Goal: Transaction & Acquisition: Purchase product/service

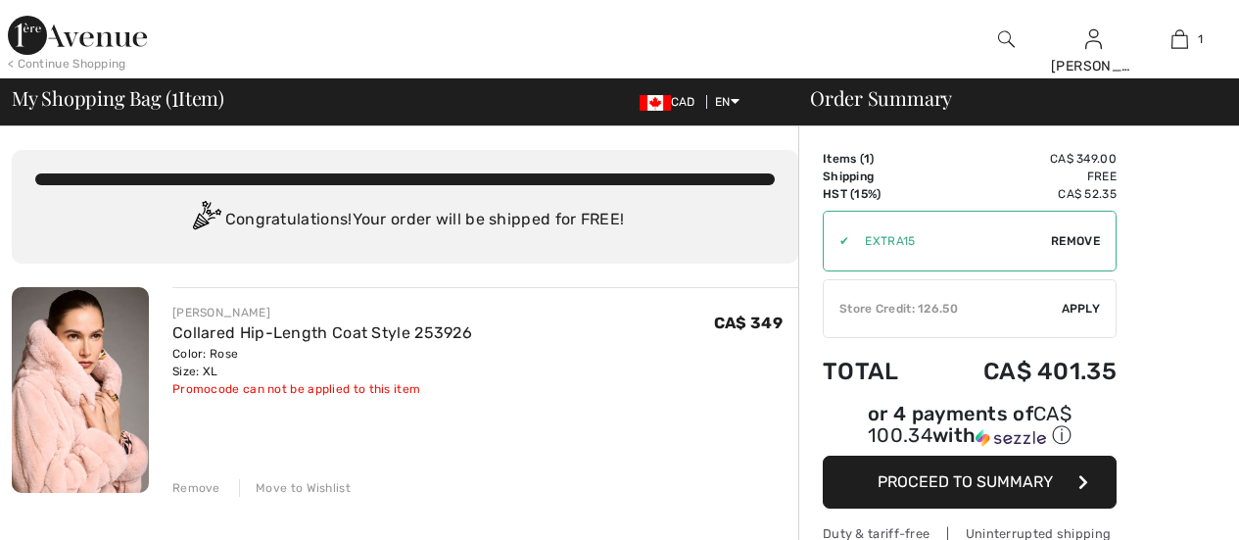
checkbox input "true"
click at [1089, 308] on span "Apply" at bounding box center [1081, 309] width 39 height 18
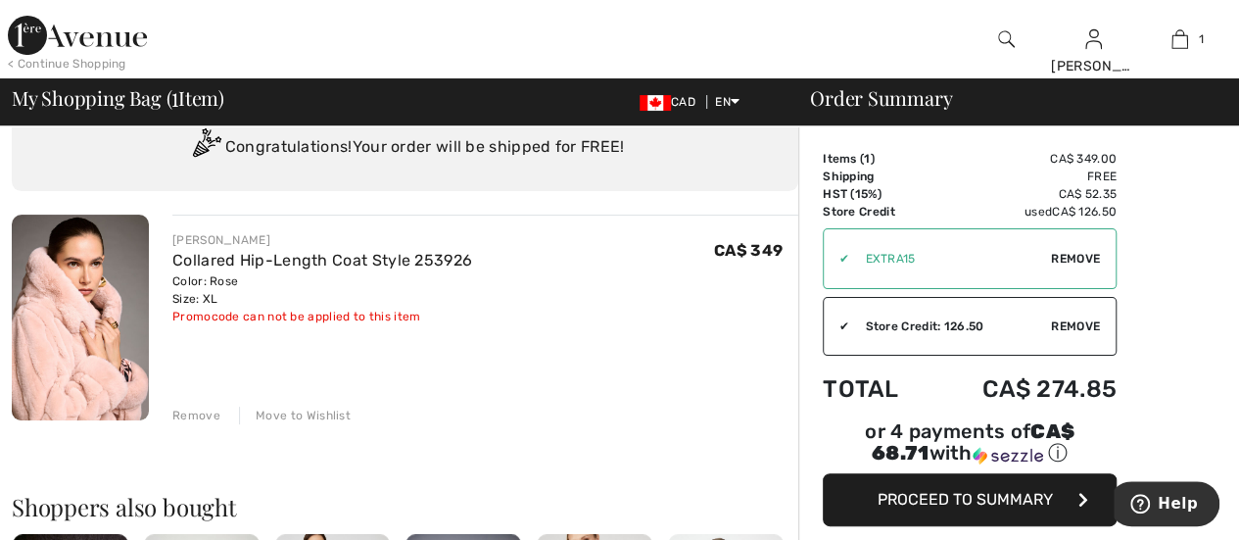
scroll to position [90, 0]
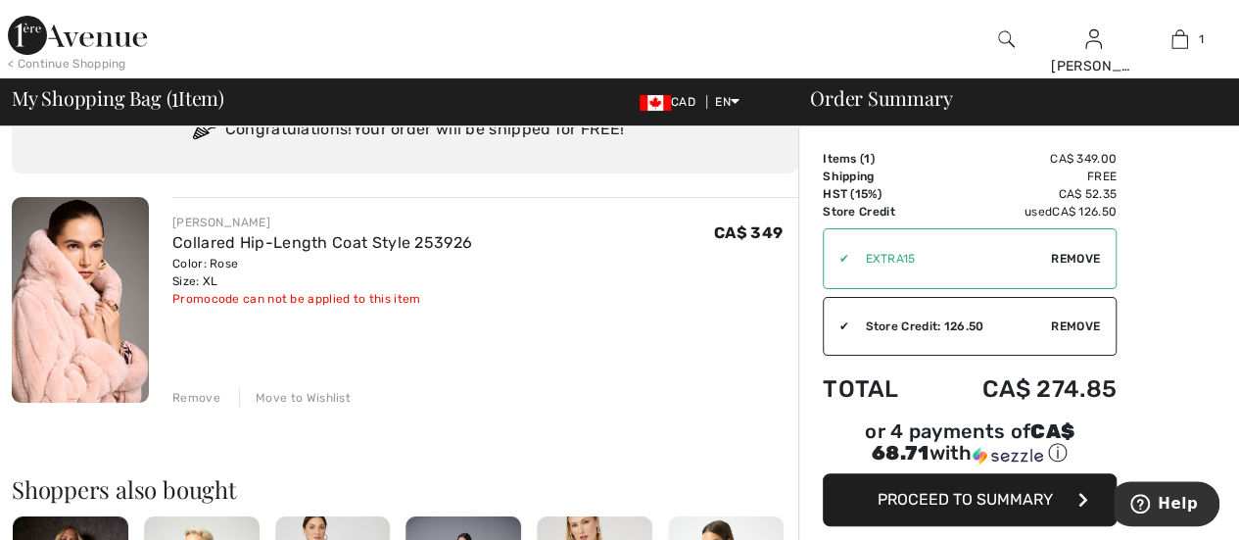
click at [1052, 481] on button "Proceed to Summary" at bounding box center [970, 499] width 294 height 53
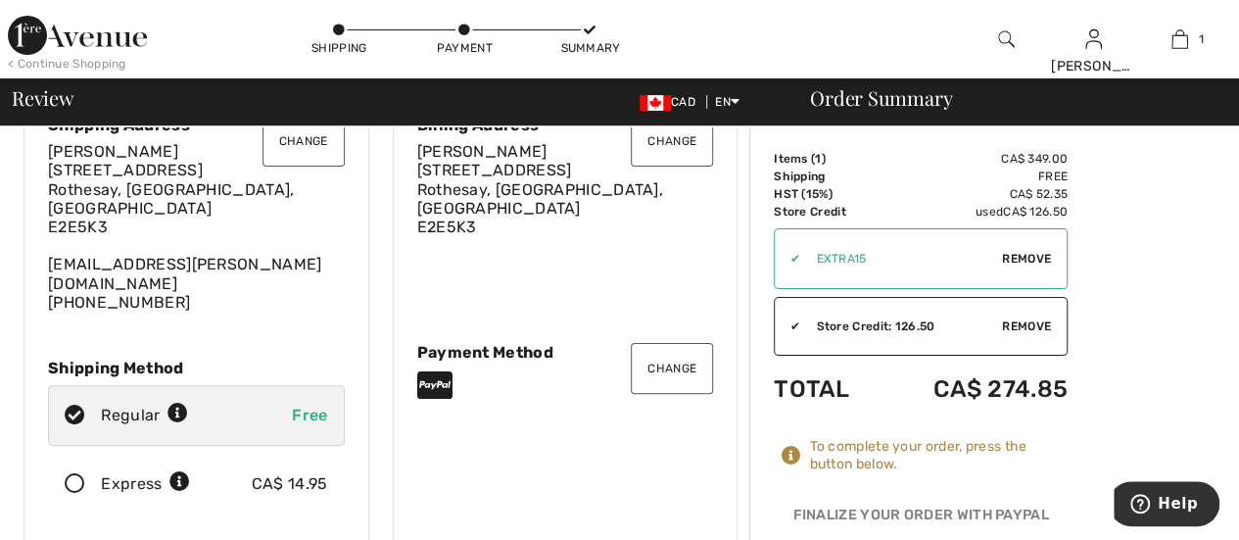
scroll to position [90, 0]
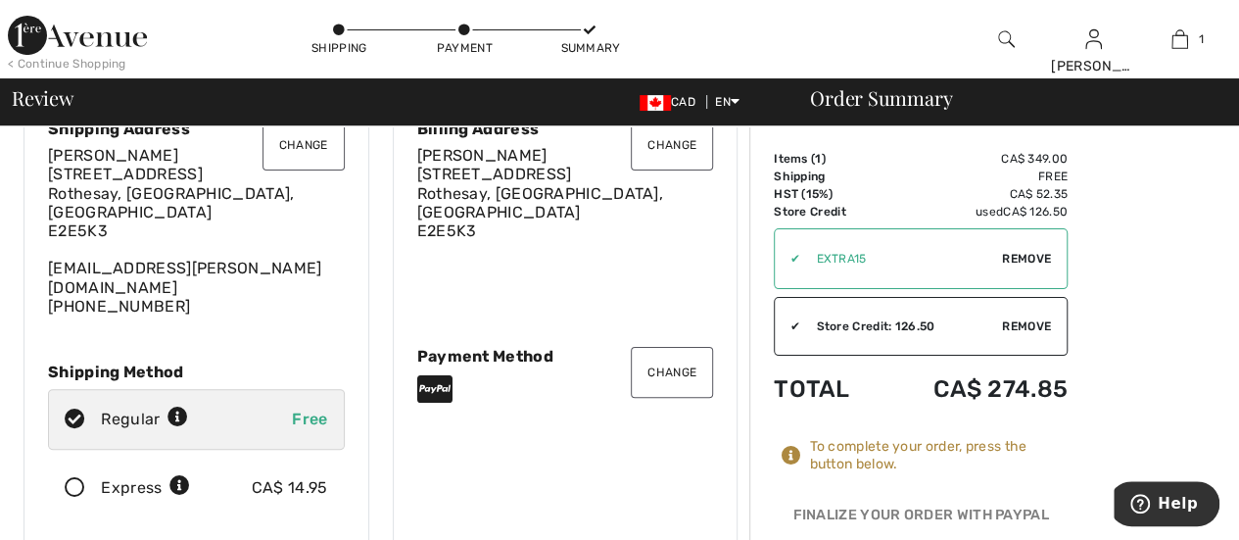
click at [660, 348] on button "Change" at bounding box center [672, 372] width 82 height 51
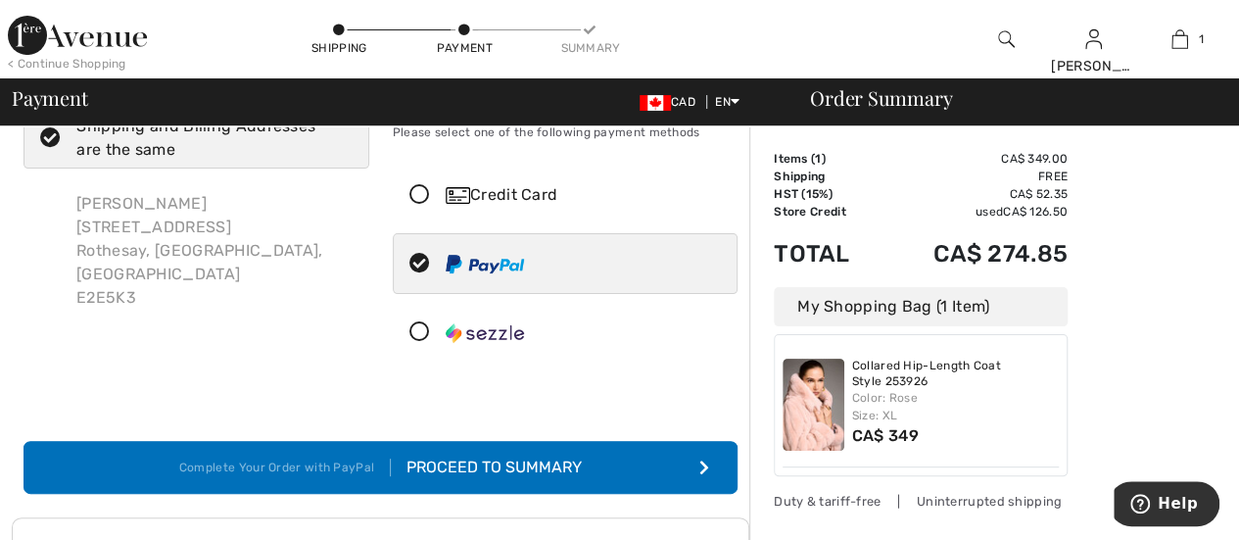
scroll to position [10, 0]
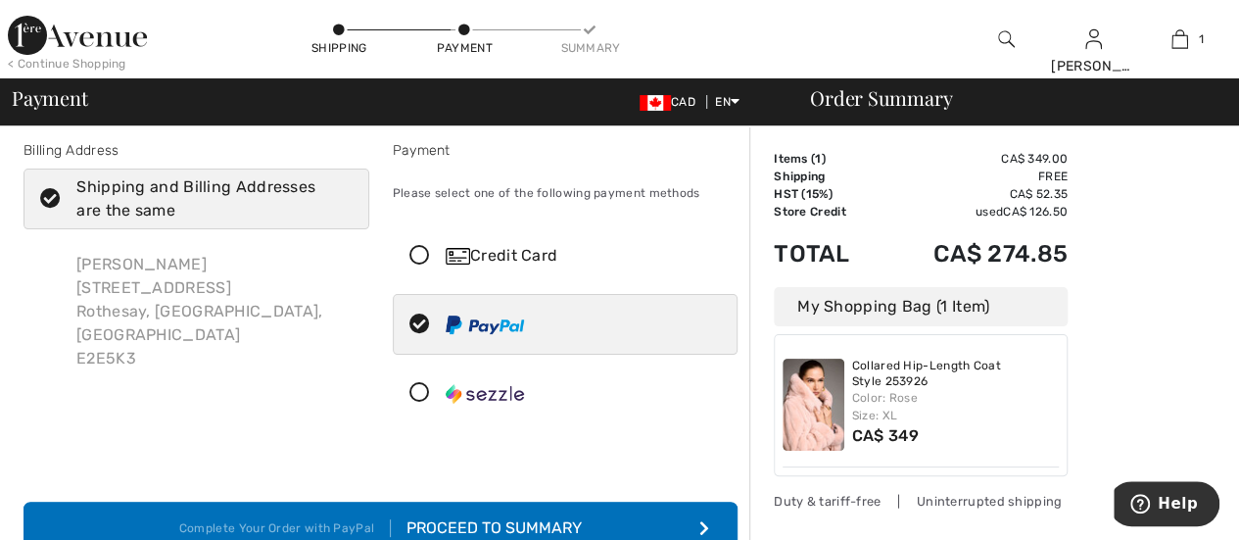
click at [535, 257] on div "Credit Card" at bounding box center [585, 256] width 278 height 24
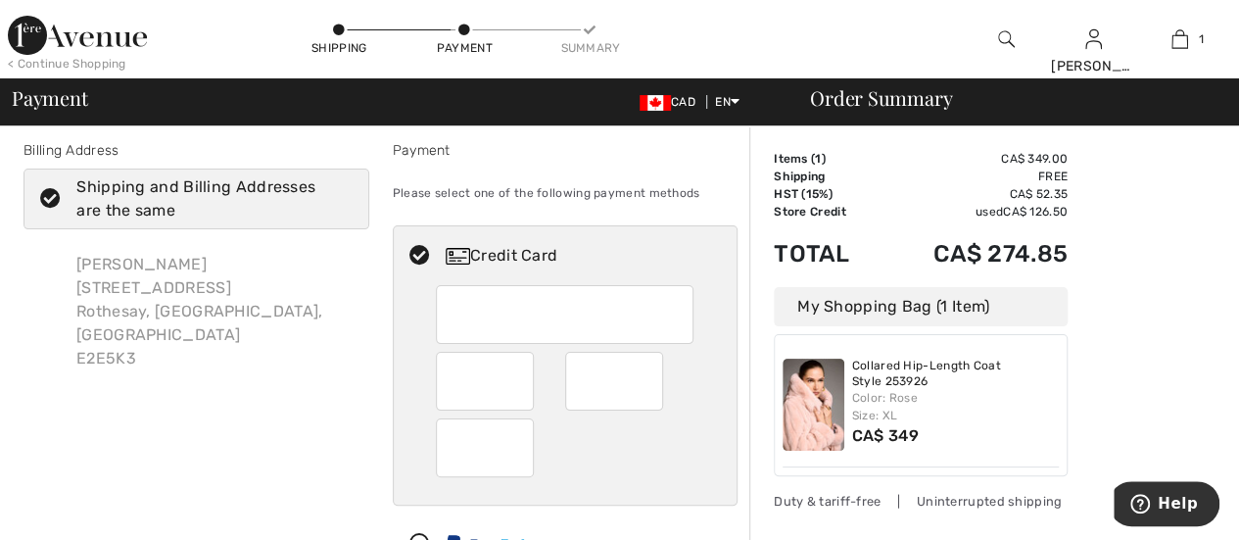
click at [466, 290] on div at bounding box center [565, 314] width 258 height 59
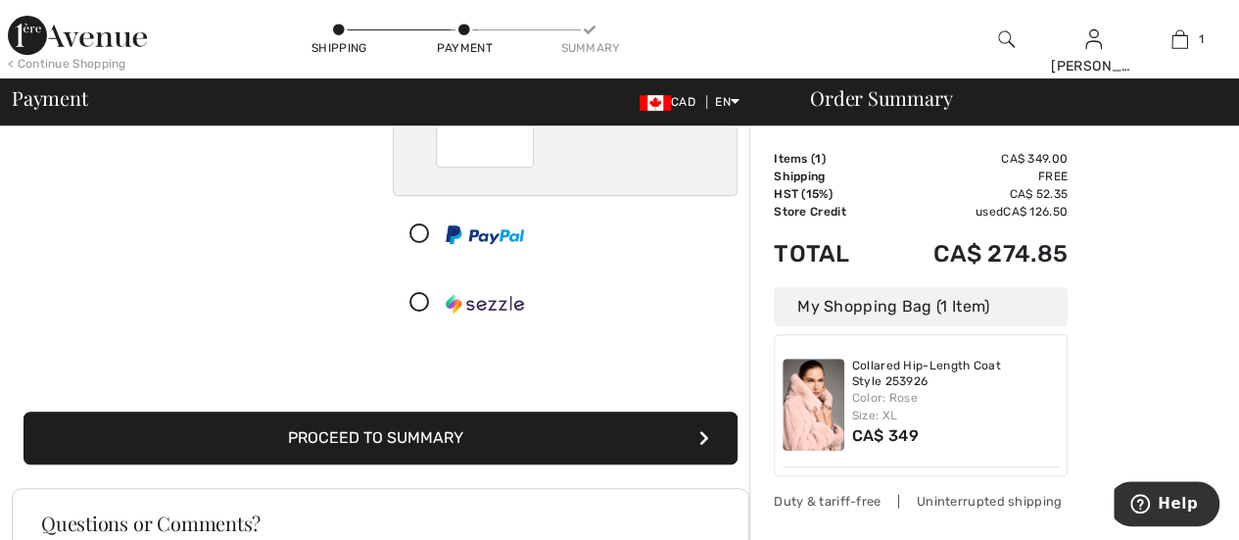
scroll to position [364, 0]
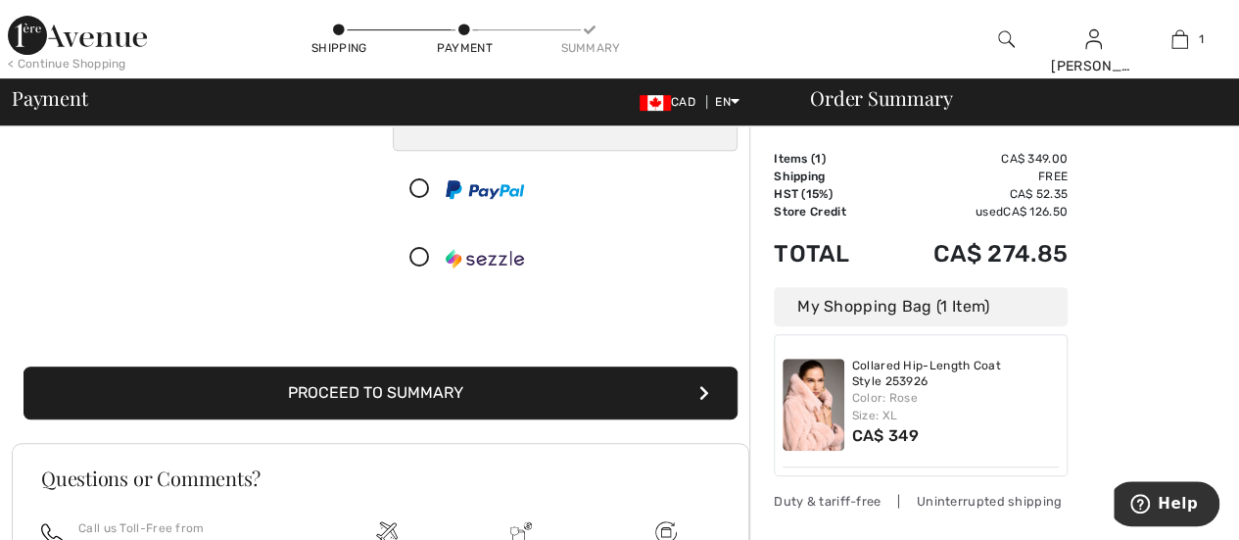
click at [563, 393] on button "Proceed to Summary" at bounding box center [381, 392] width 714 height 53
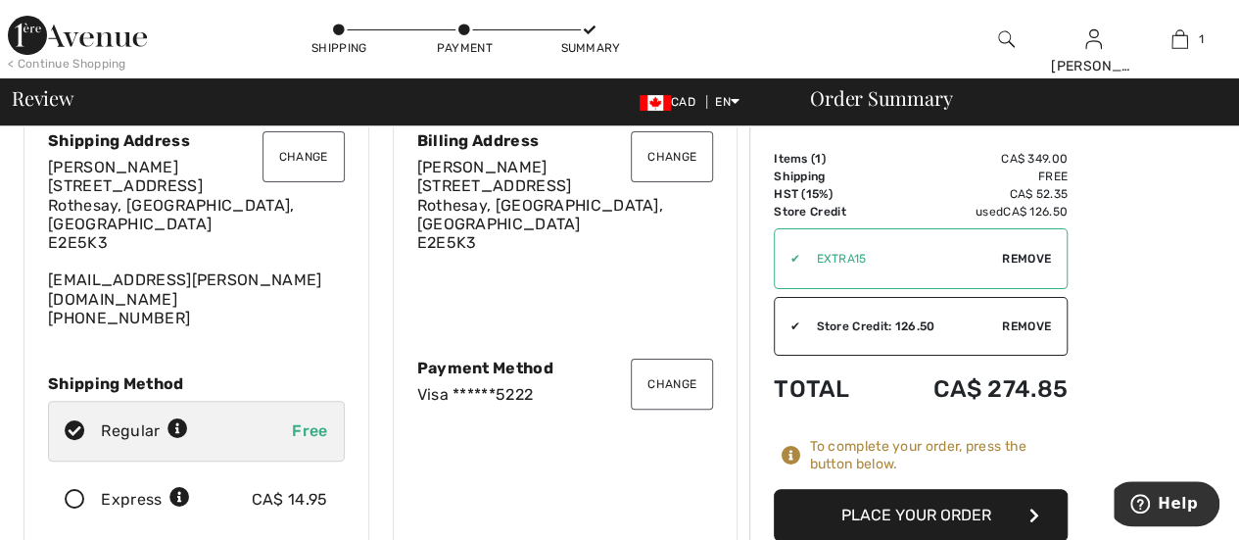
scroll to position [84, 0]
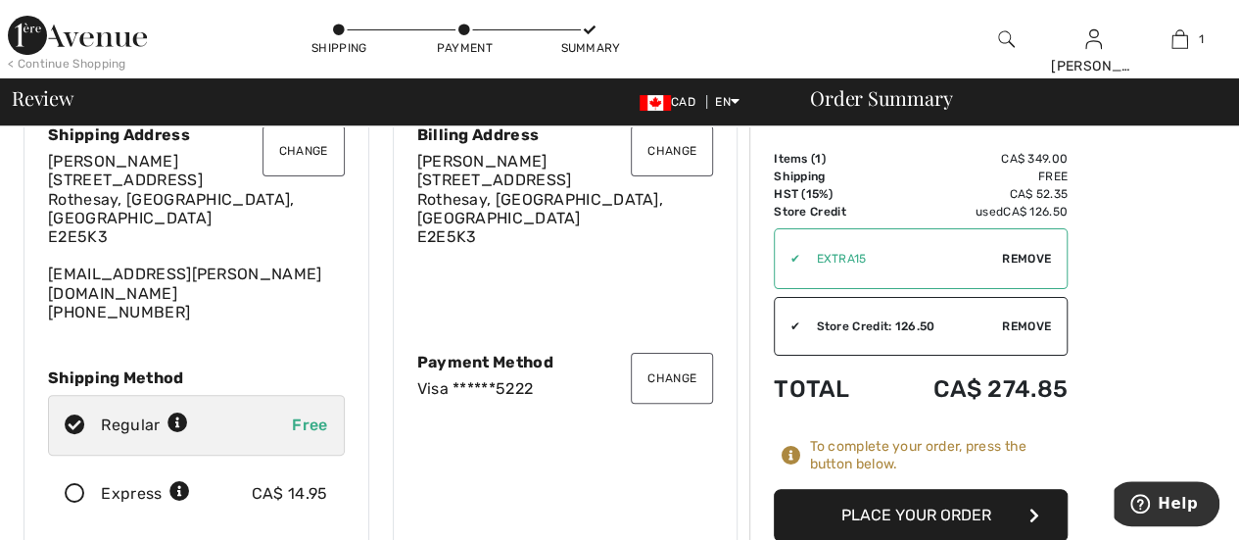
click at [982, 515] on button "Place Your Order" at bounding box center [921, 515] width 294 height 53
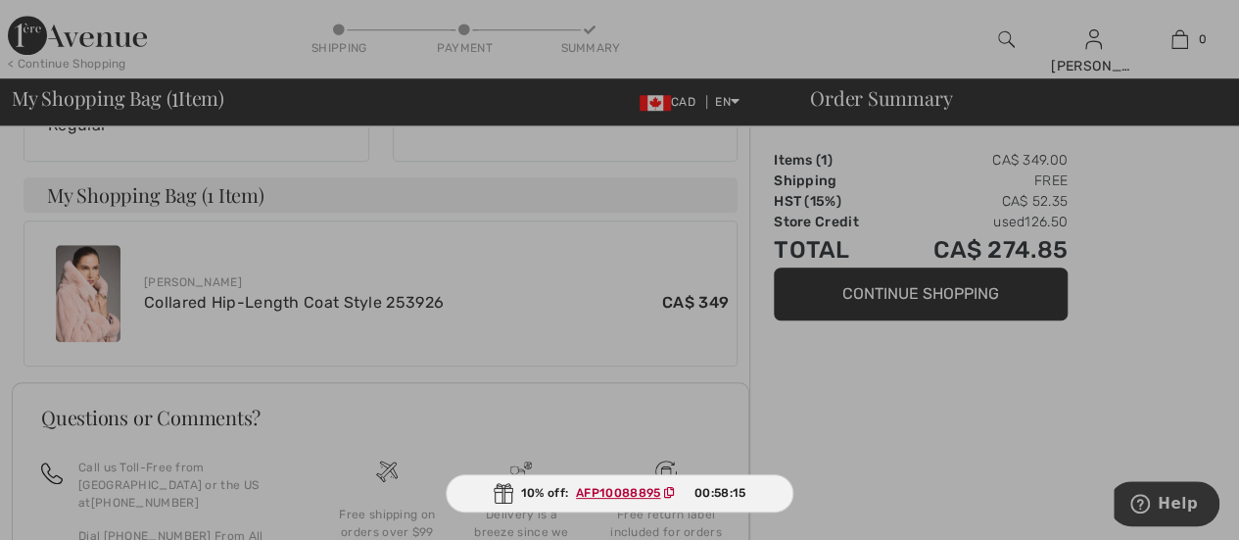
scroll to position [674, 0]
click at [361, 242] on div at bounding box center [619, 270] width 1239 height 540
click at [381, 275] on div at bounding box center [619, 270] width 1239 height 540
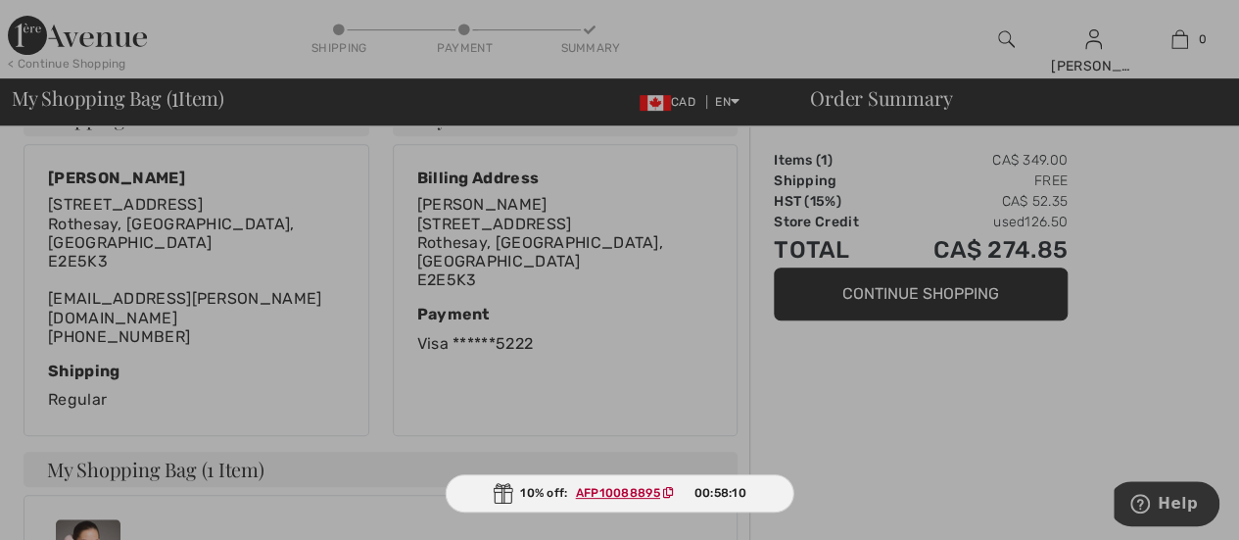
scroll to position [401, 0]
click at [174, 421] on div at bounding box center [619, 270] width 1239 height 540
